Goal: Information Seeking & Learning: Learn about a topic

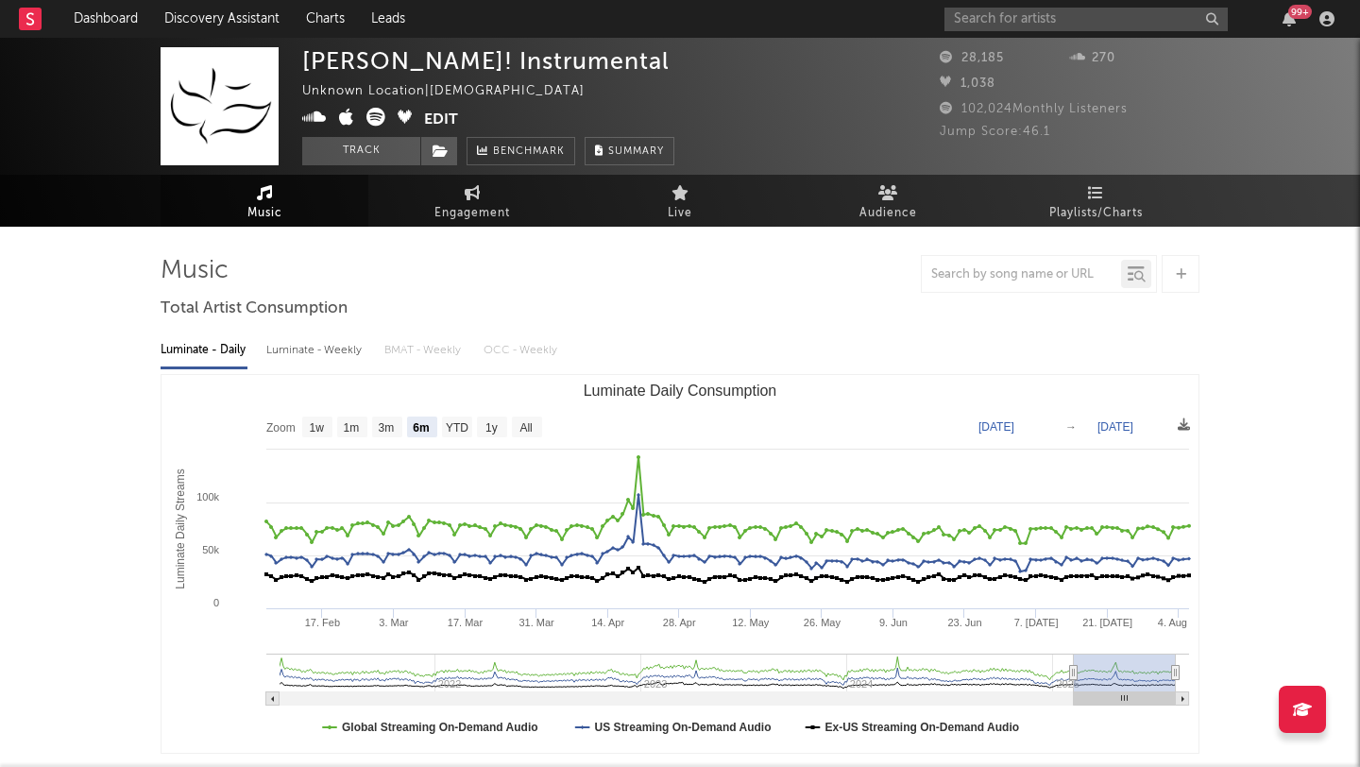
select select "6m"
click at [1012, 20] on input "text" at bounding box center [1085, 20] width 283 height 24
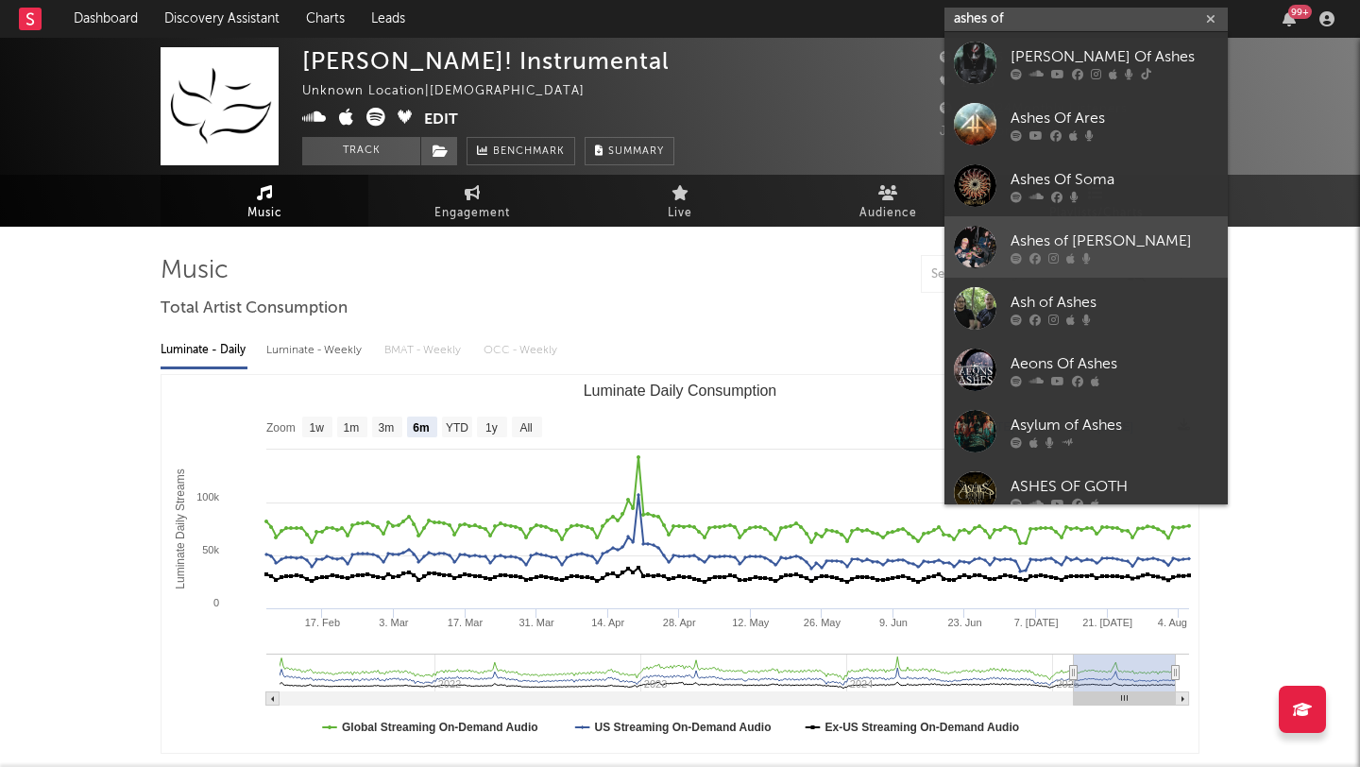
type input "ashes of"
click at [1081, 239] on div "Ashes of [PERSON_NAME]" at bounding box center [1114, 240] width 208 height 23
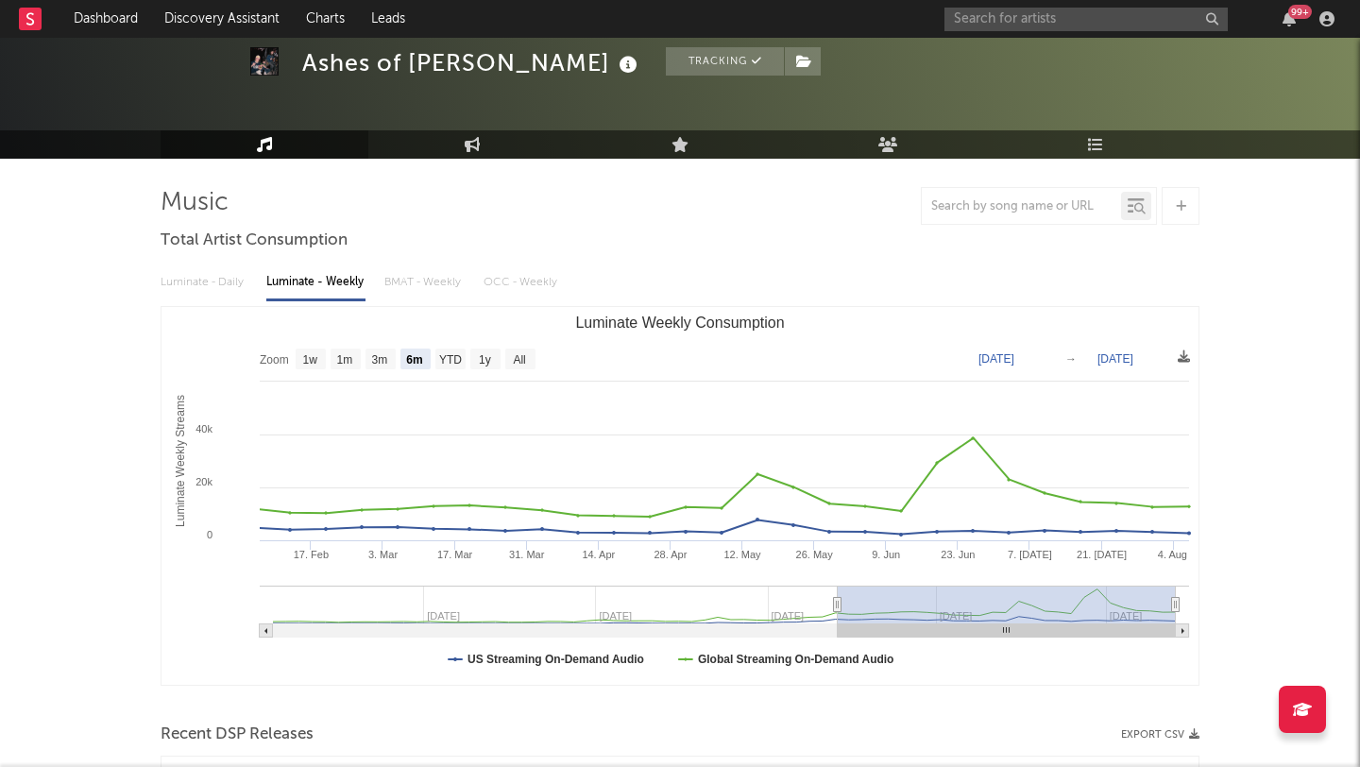
scroll to position [69, 0]
click at [312, 355] on text "1w" at bounding box center [310, 358] width 15 height 13
select select "1w"
type input "[DATE]"
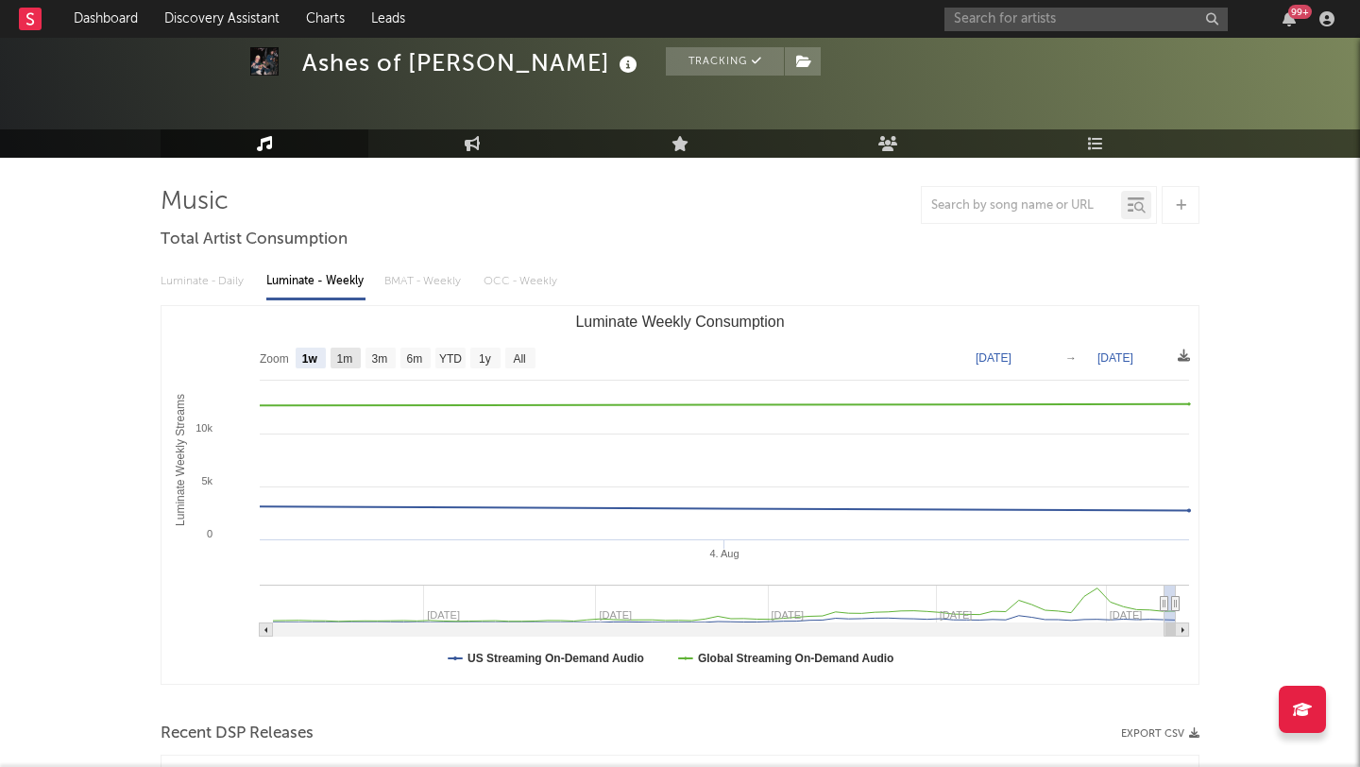
click at [346, 356] on text "1m" at bounding box center [345, 358] width 16 height 13
select select "1m"
type input "[DATE]"
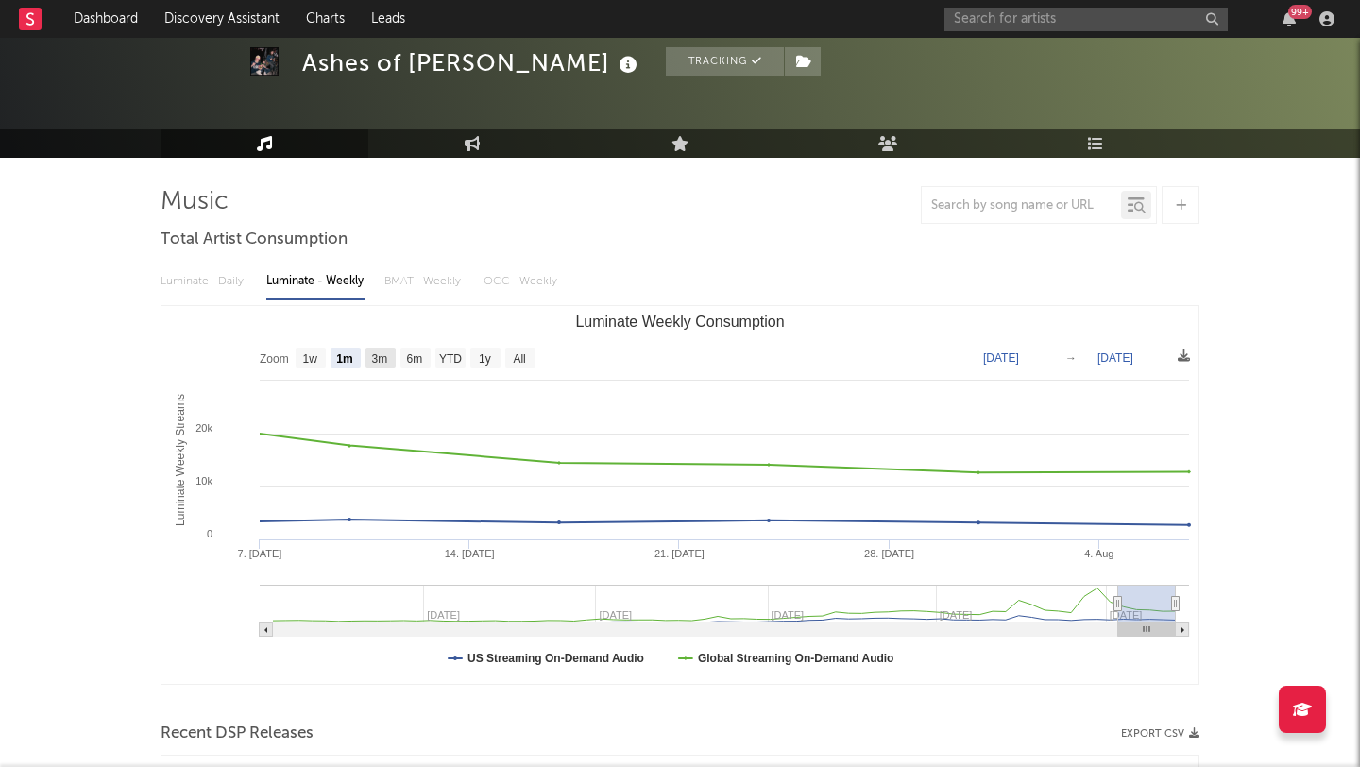
click at [382, 352] on text "3m" at bounding box center [380, 358] width 16 height 13
select select "3m"
type input "[DATE]"
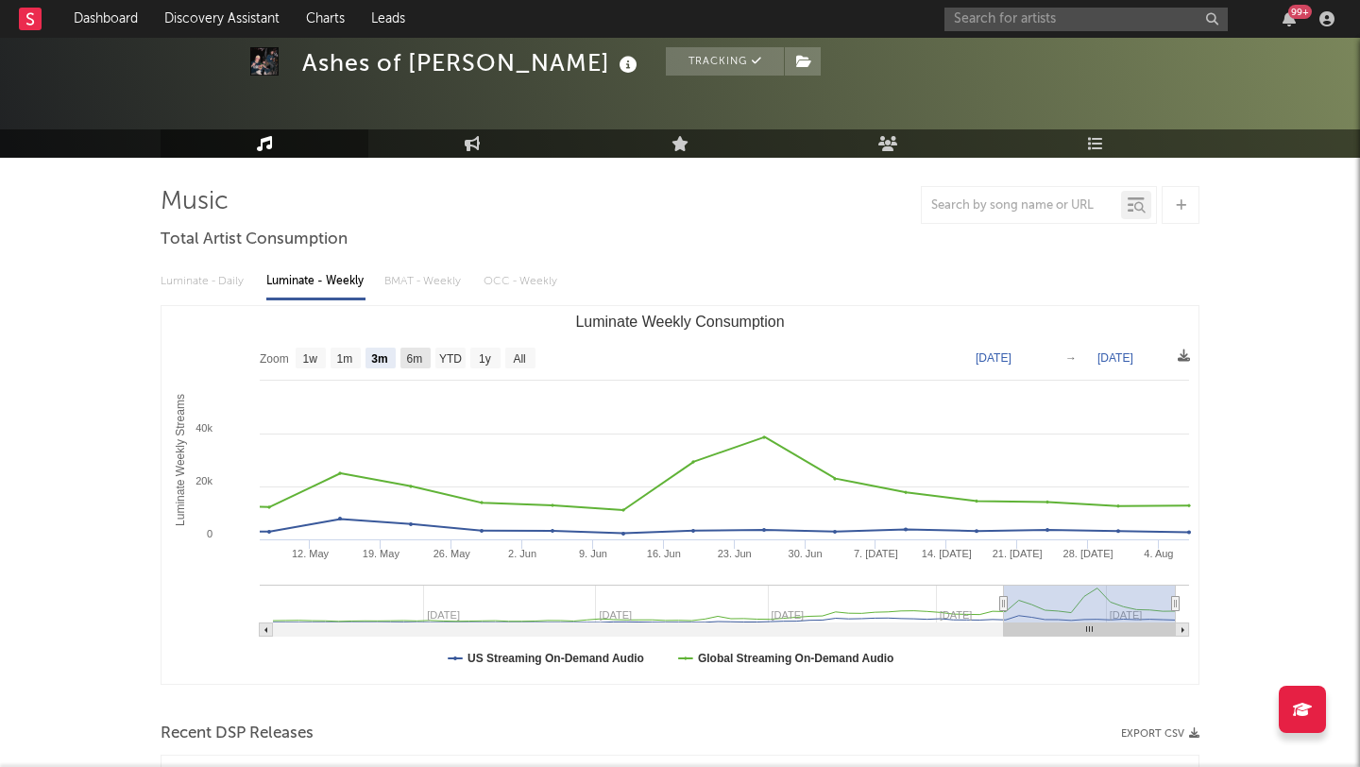
click at [414, 357] on text "6m" at bounding box center [415, 358] width 16 height 13
select select "6m"
type input "[DATE]"
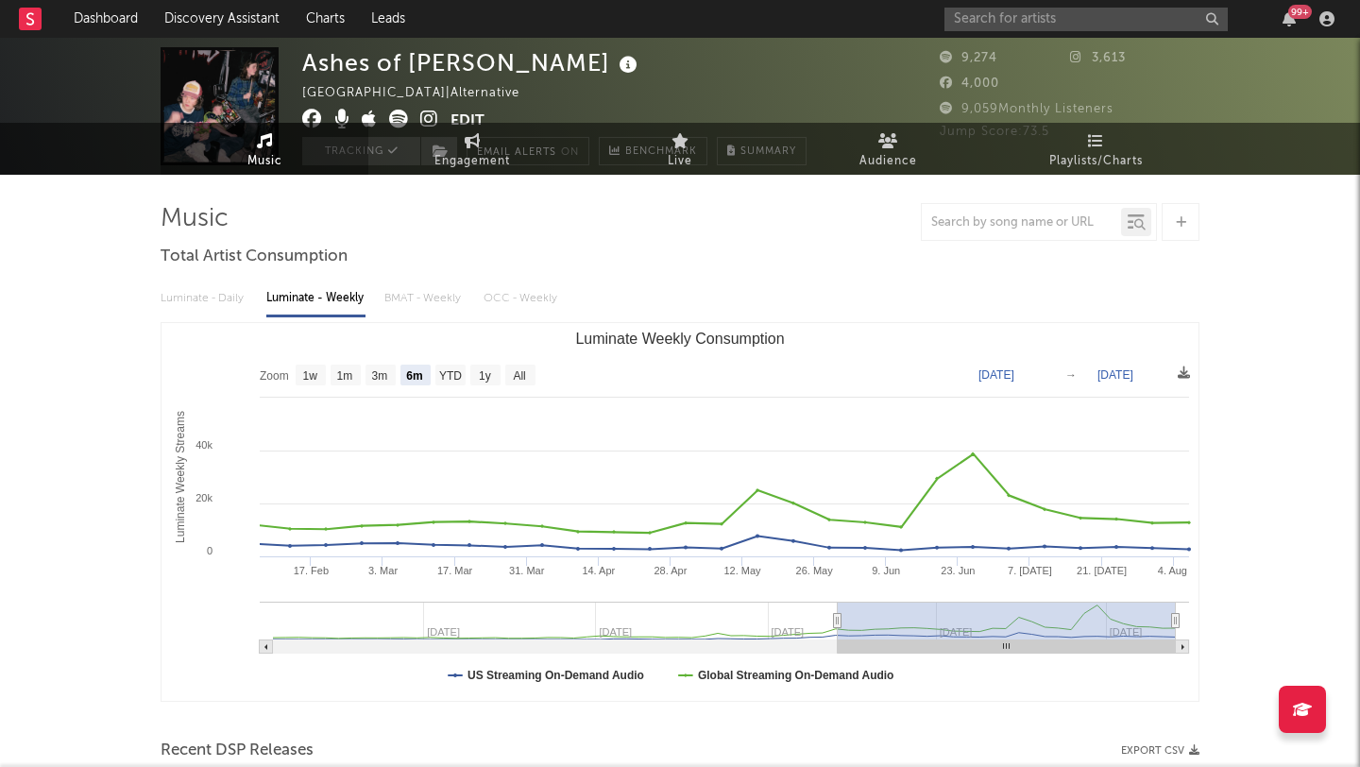
scroll to position [0, 0]
